Goal: Information Seeking & Learning: Check status

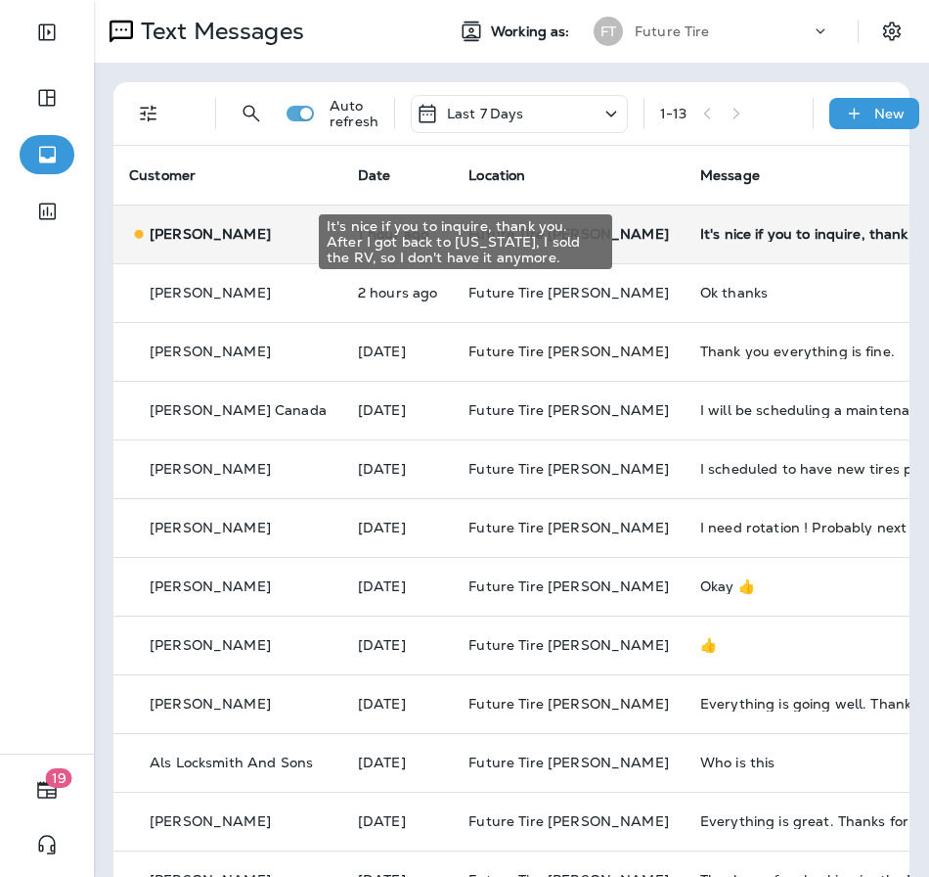
click at [744, 241] on div "It's nice if you to inquire, thank you. After I got back to [US_STATE], I sold …" at bounding box center [831, 234] width 262 height 16
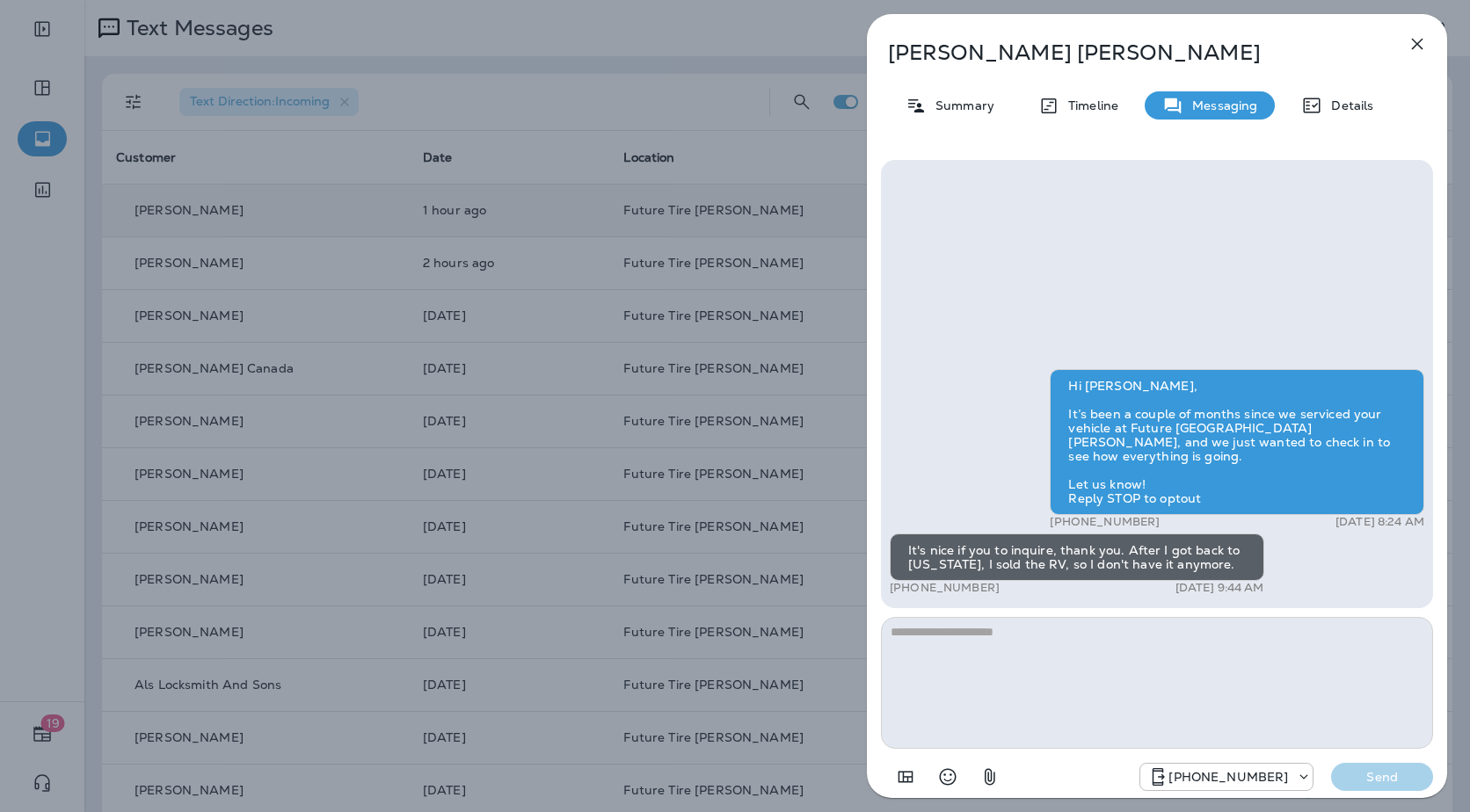
click at [834, 560] on div "Hi [PERSON_NAME], It’s been a couple of months since we serviced your vehicle a…" at bounding box center [1157, 477] width 580 height 663
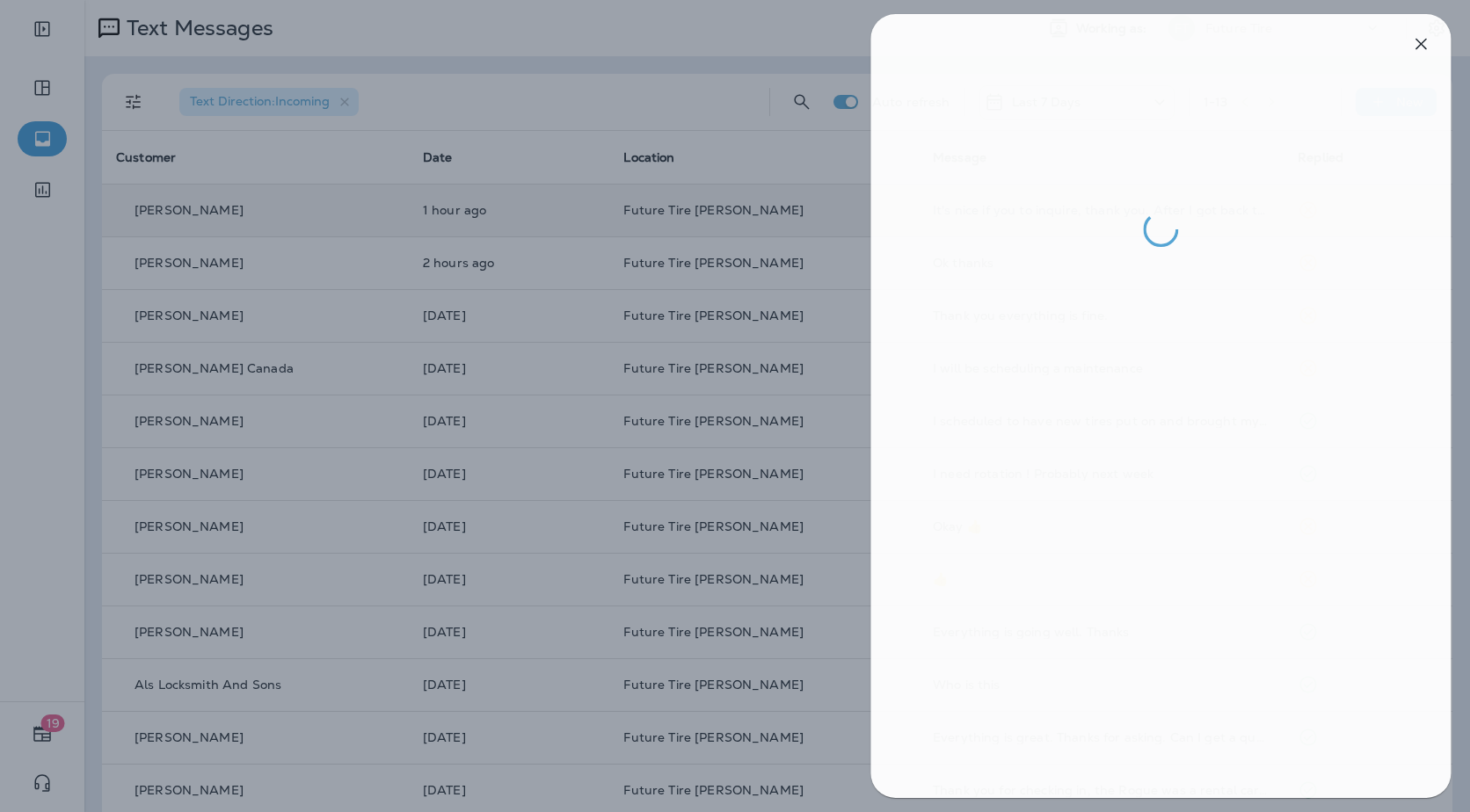
click at [834, 536] on div at bounding box center [739, 406] width 1470 height 812
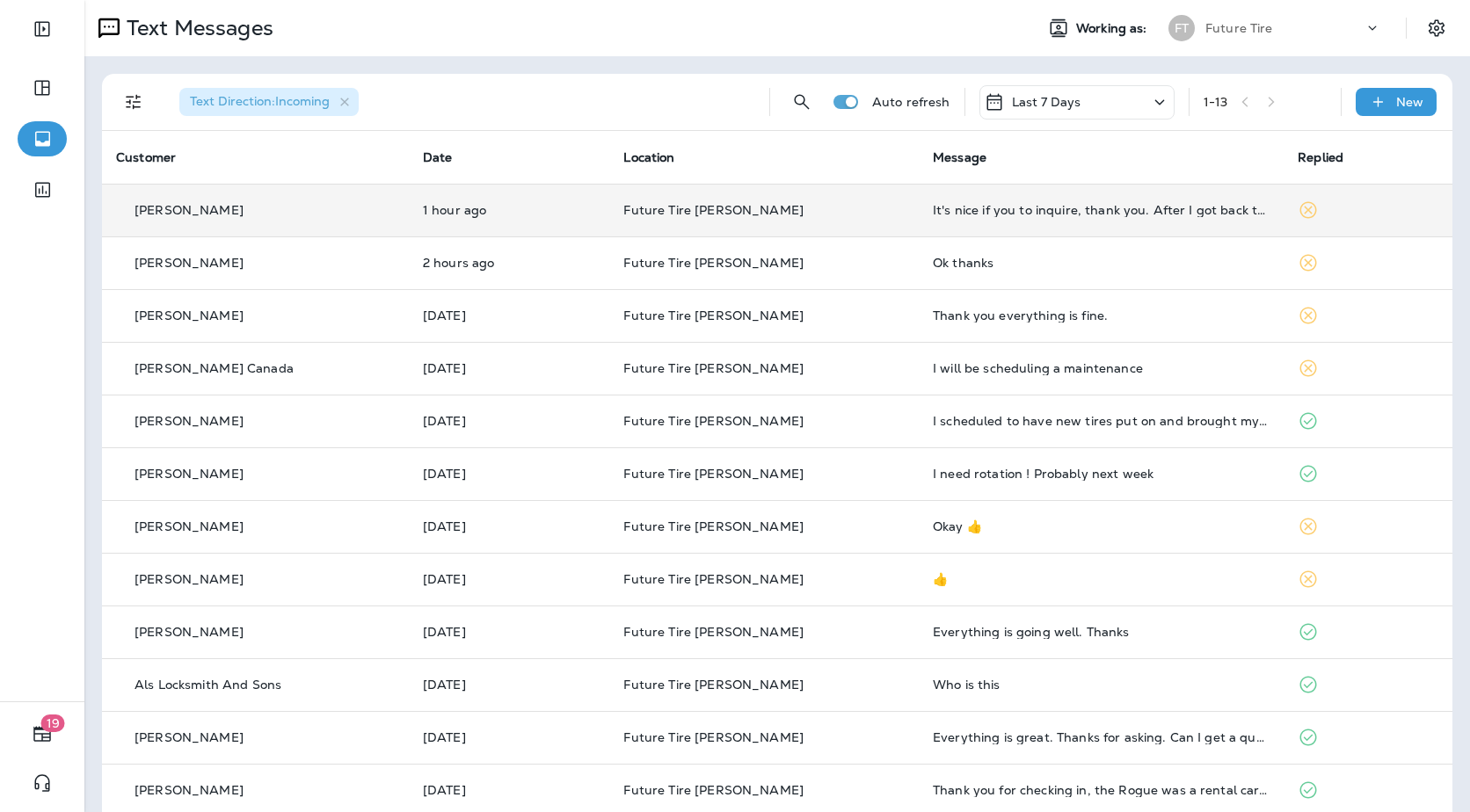
click at [834, 223] on td "It's nice if you to inquire, thank you. After I got back to [US_STATE], I sold …" at bounding box center [1101, 209] width 365 height 53
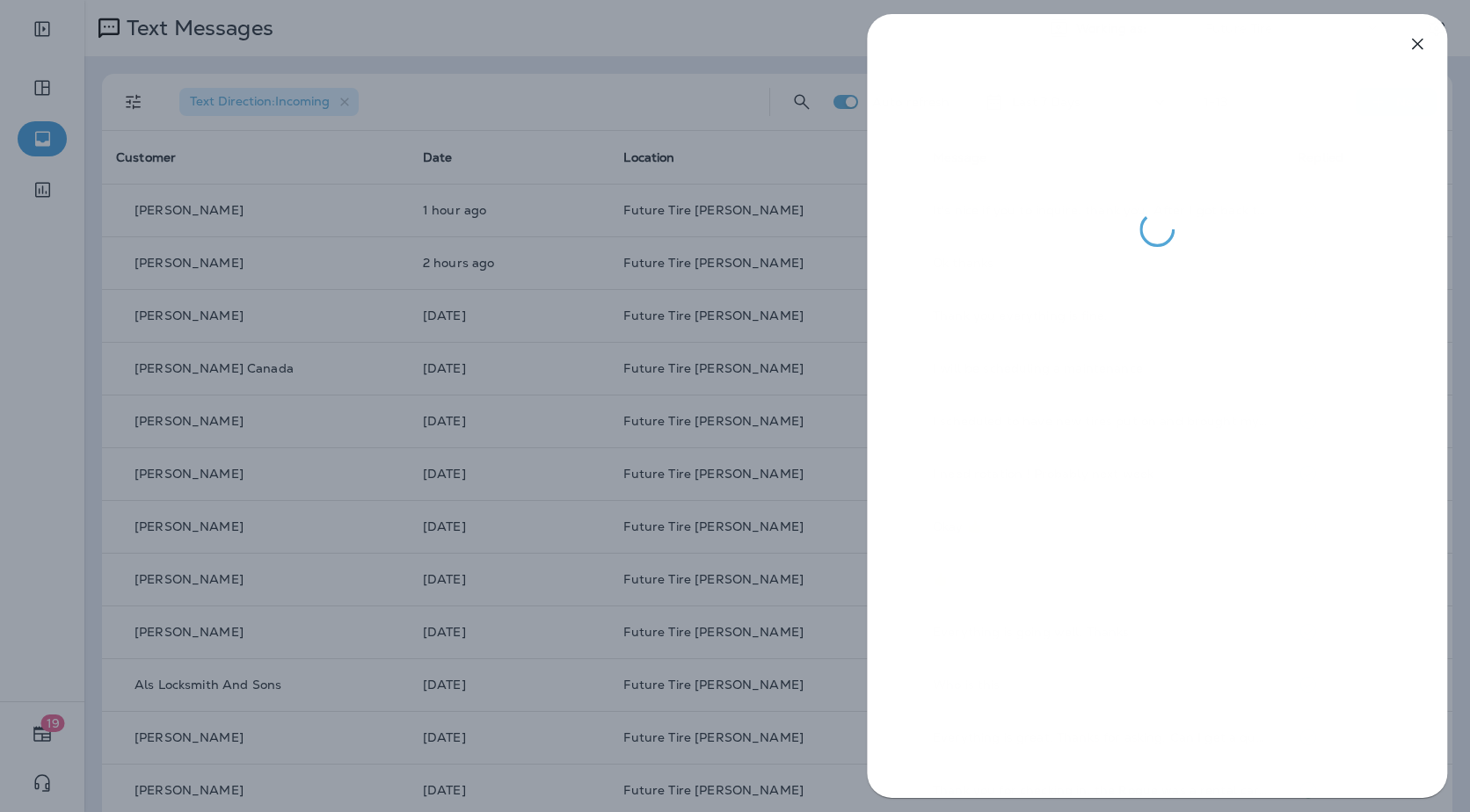
click at [789, 319] on div at bounding box center [735, 406] width 1470 height 812
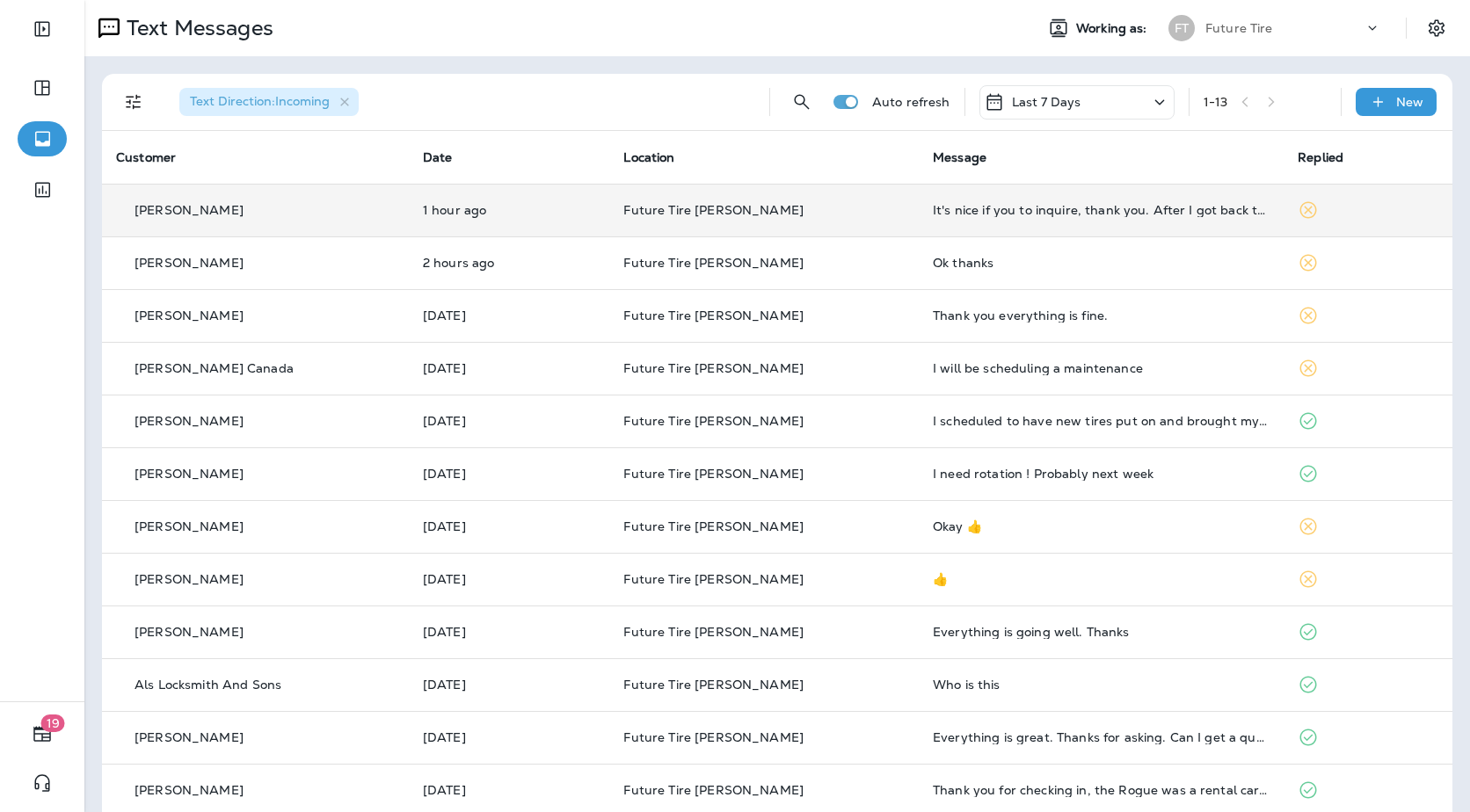
click at [834, 205] on p "Future Tire [PERSON_NAME]" at bounding box center [764, 210] width 281 height 14
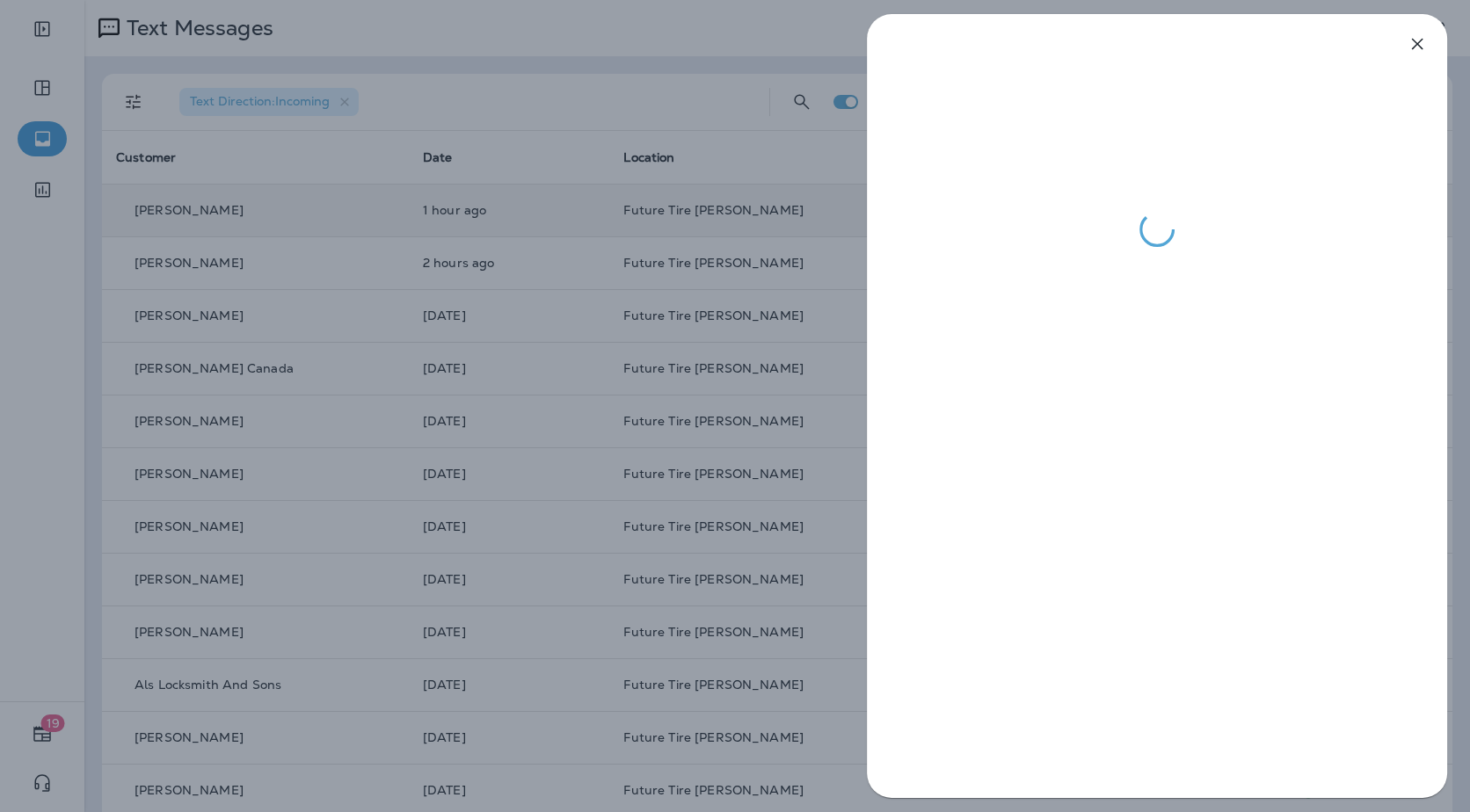
click at [804, 179] on div at bounding box center [735, 406] width 1470 height 812
